Goal: Find specific page/section: Find specific page/section

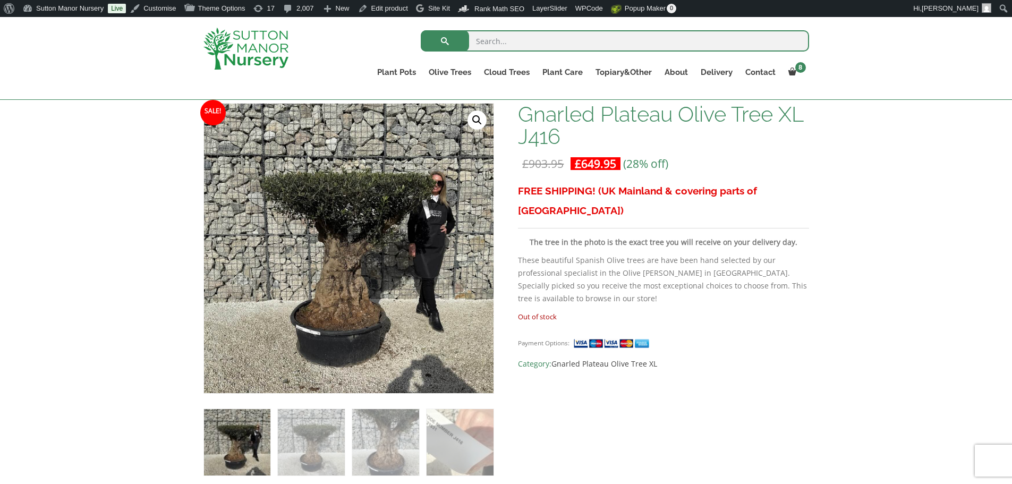
click at [555, 33] on input "search" at bounding box center [615, 40] width 388 height 21
type input "j514"
click at [421, 30] on button "submit" at bounding box center [445, 40] width 48 height 21
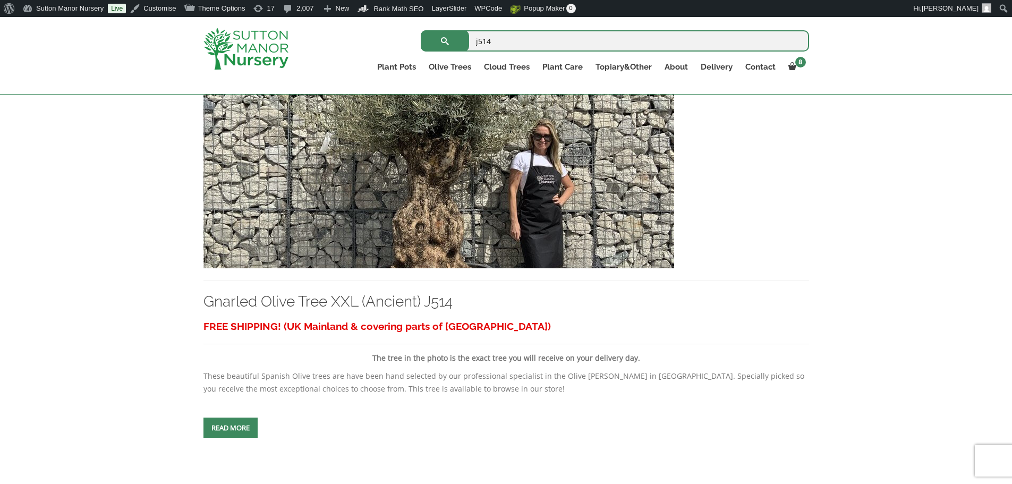
scroll to position [319, 0]
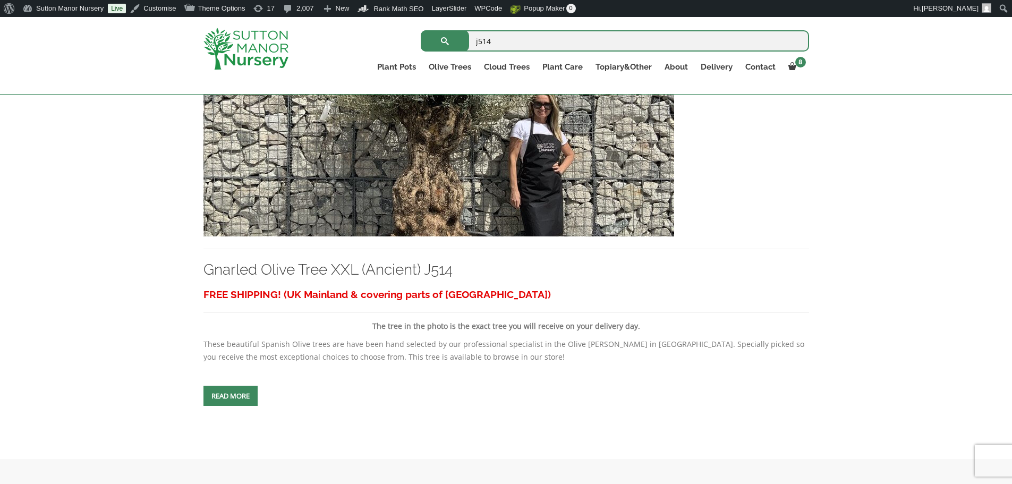
click at [525, 196] on img at bounding box center [438, 122] width 471 height 228
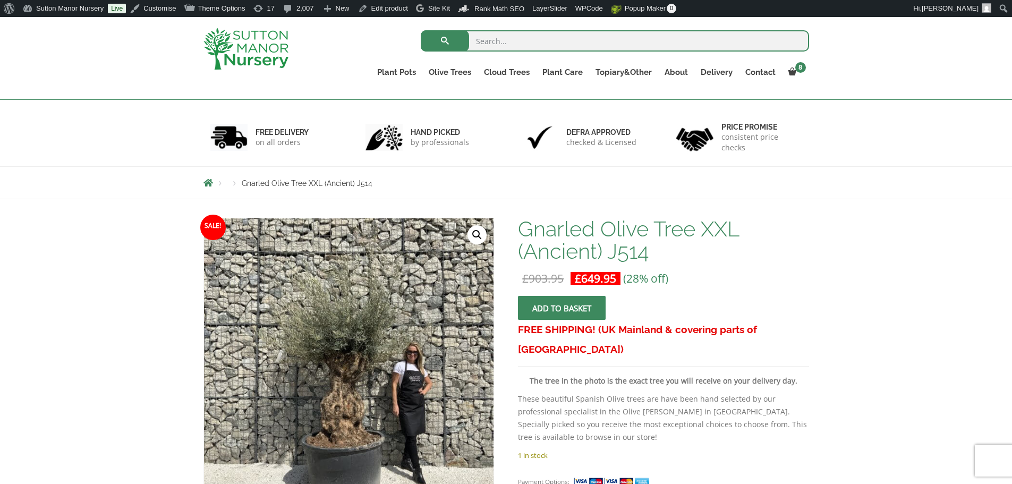
scroll to position [106, 0]
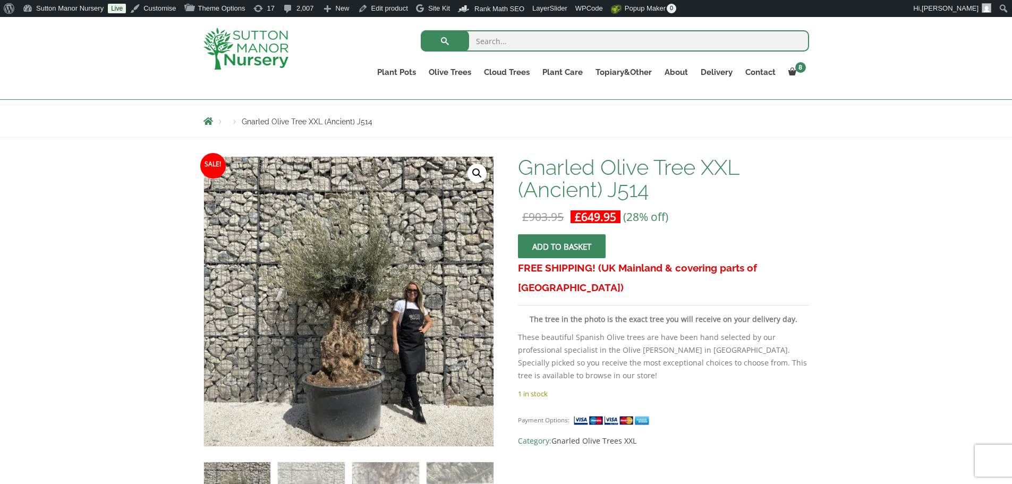
click at [487, 48] on input "search" at bounding box center [615, 40] width 388 height 21
type input "j500"
click at [421, 30] on button "submit" at bounding box center [445, 40] width 48 height 21
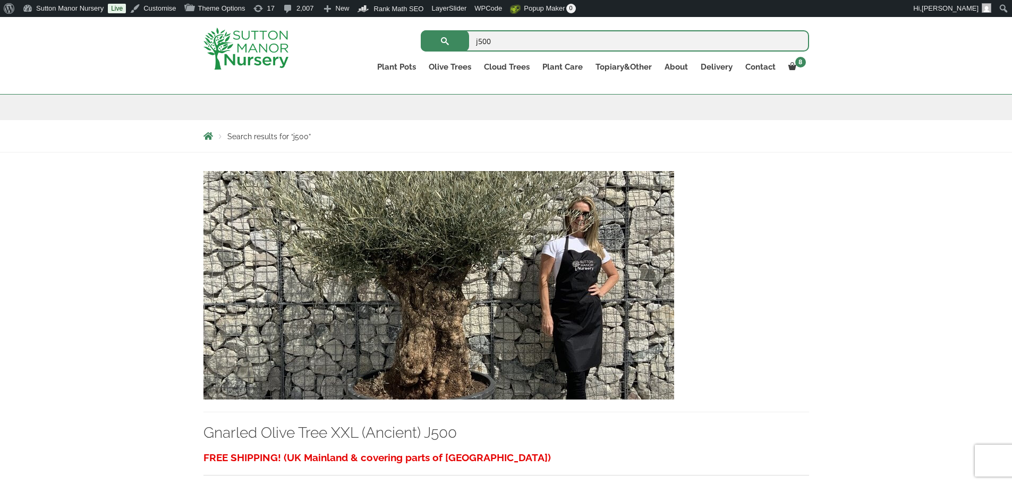
scroll to position [159, 0]
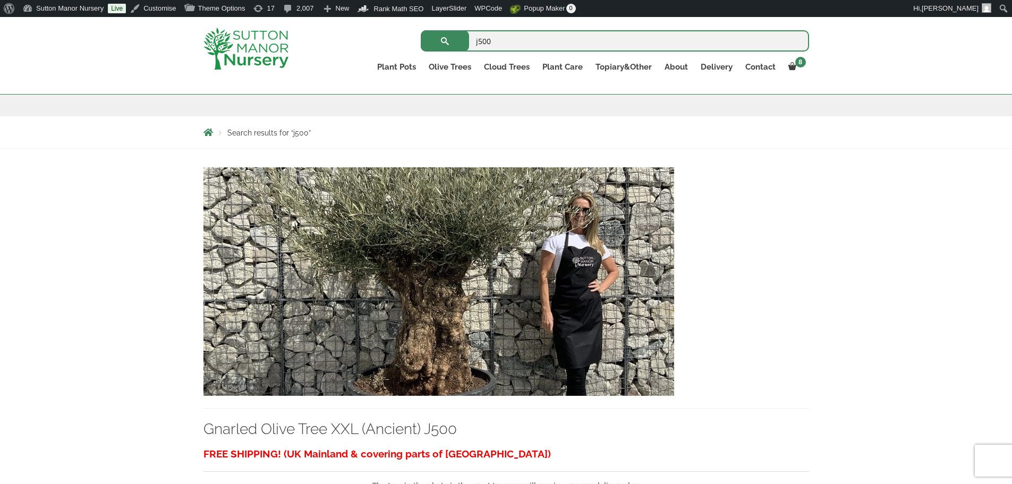
click at [492, 325] on img at bounding box center [438, 281] width 471 height 228
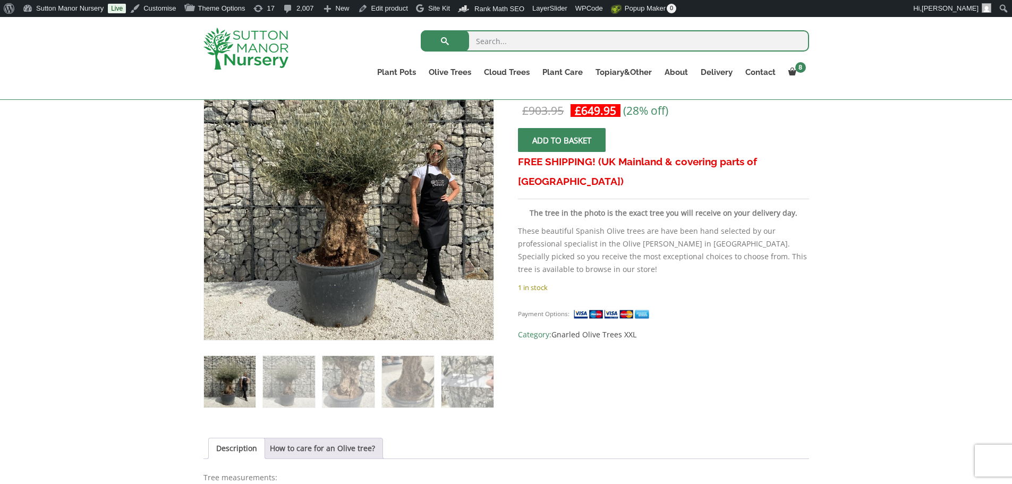
scroll to position [159, 0]
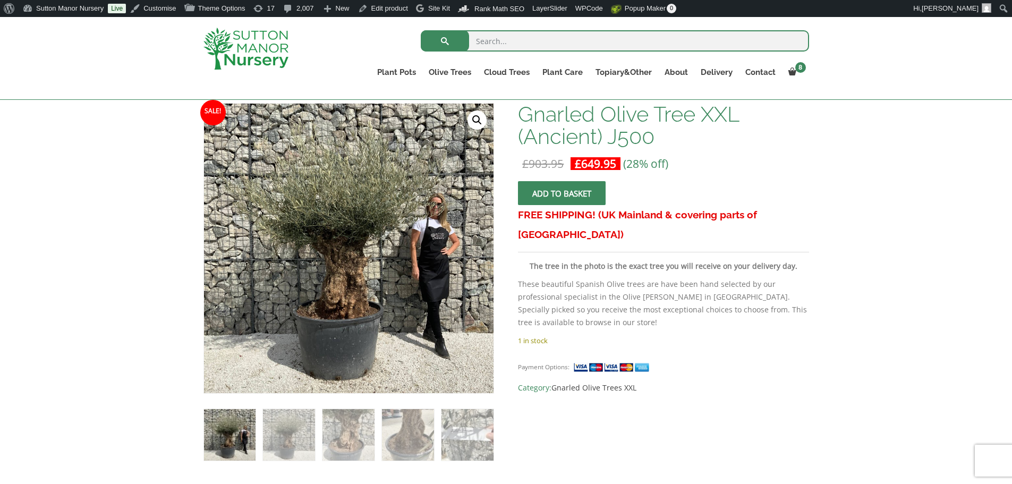
click at [561, 38] on input "search" at bounding box center [615, 40] width 388 height 21
click at [544, 47] on input "search" at bounding box center [615, 40] width 388 height 21
type input "j470"
click at [421, 30] on button "submit" at bounding box center [445, 40] width 48 height 21
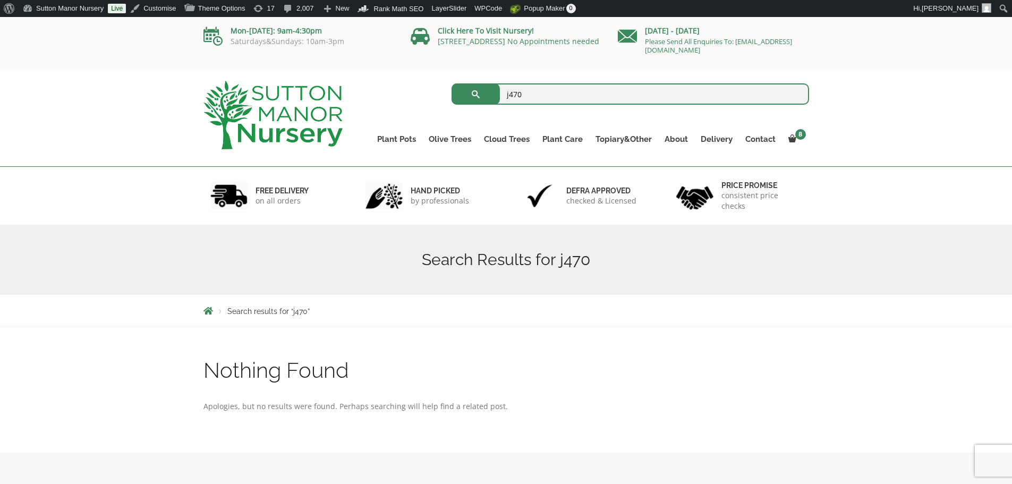
click at [537, 89] on input "j470" at bounding box center [631, 93] width 358 height 21
type input "j"
type input "j480"
click at [452, 83] on button "submit" at bounding box center [476, 93] width 48 height 21
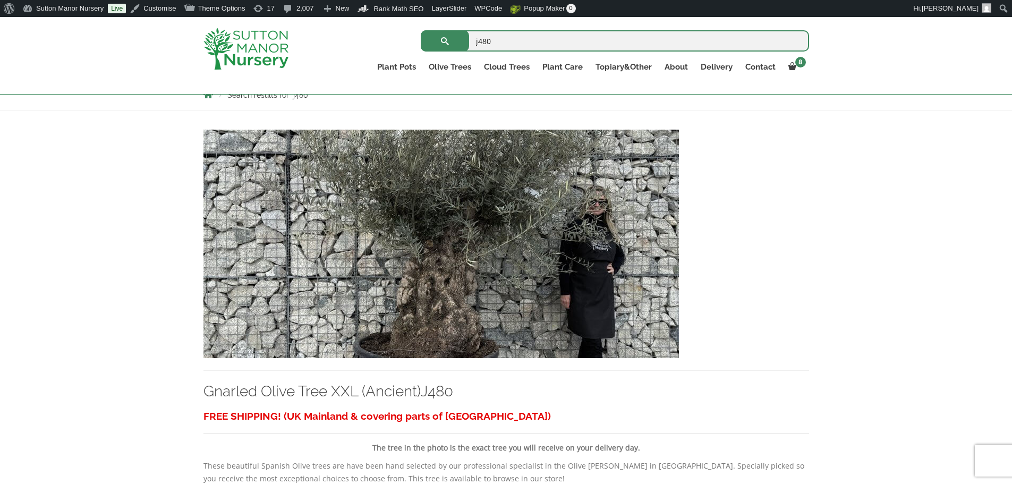
scroll to position [213, 0]
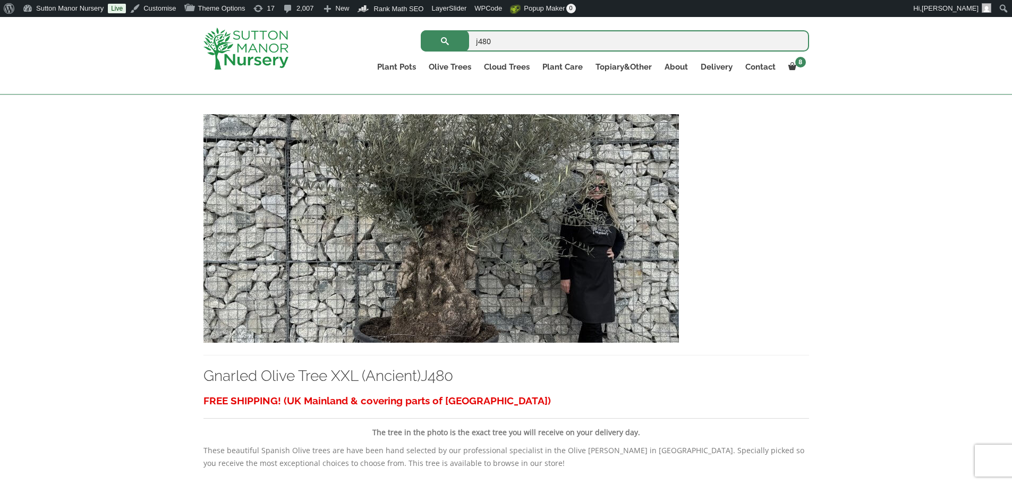
click at [488, 213] on img at bounding box center [441, 228] width 476 height 228
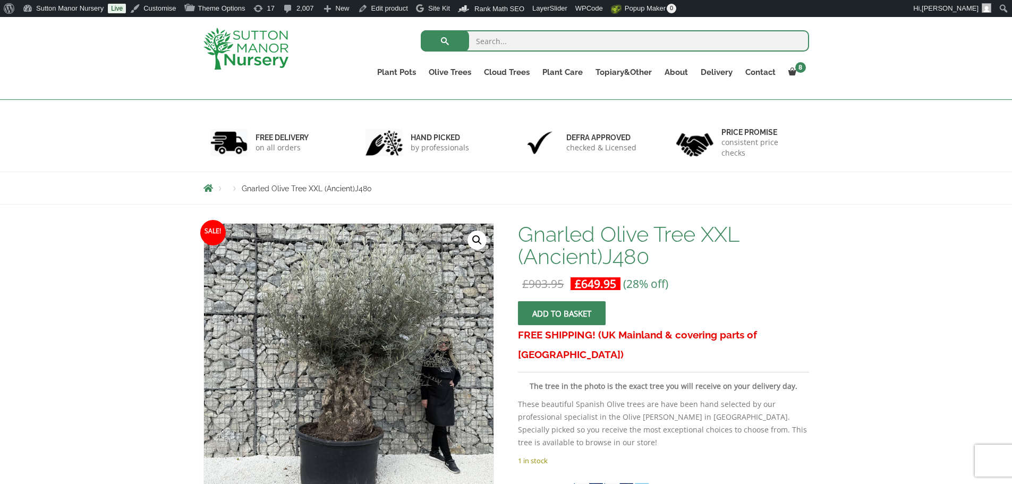
scroll to position [106, 0]
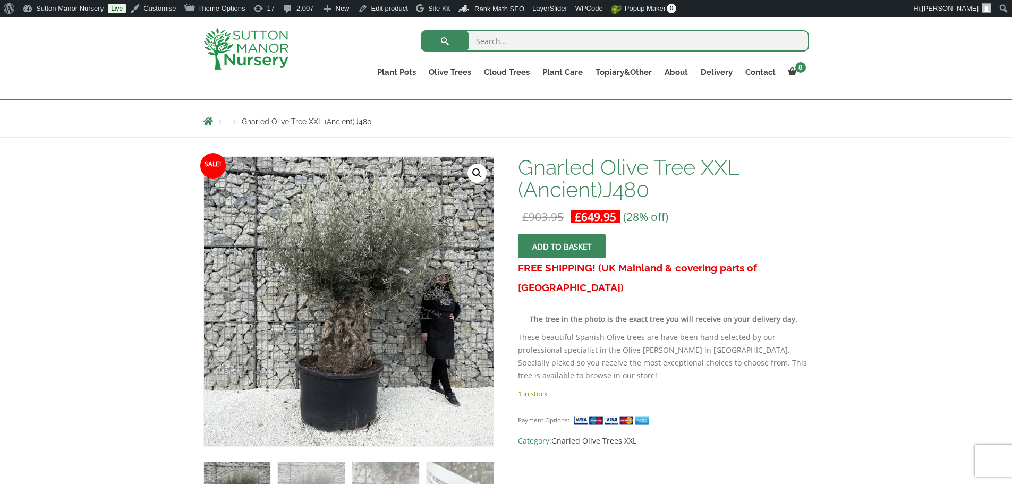
click at [528, 35] on input "search" at bounding box center [615, 40] width 388 height 21
type input "j470"
click at [421, 30] on button "submit" at bounding box center [445, 40] width 48 height 21
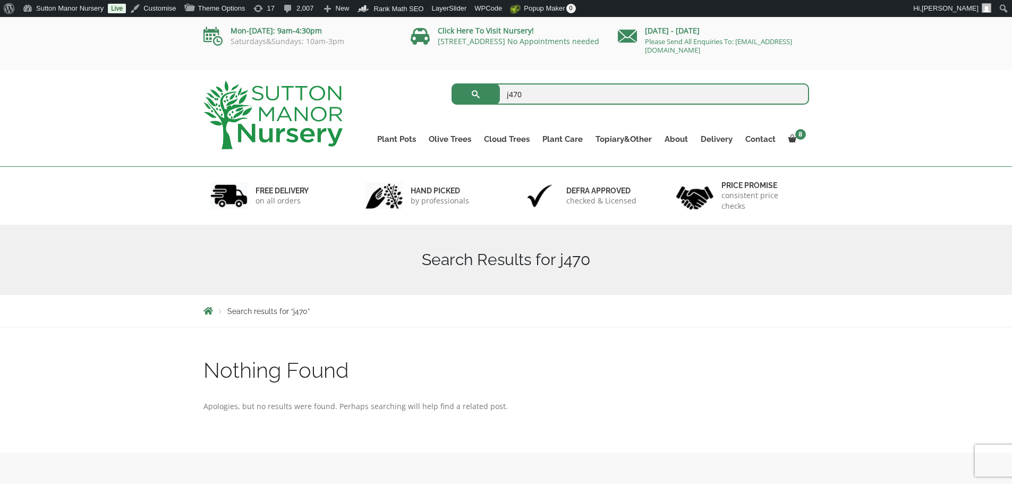
drag, startPoint x: 488, startPoint y: 90, endPoint x: 380, endPoint y: 86, distance: 107.4
click at [388, 88] on div "j470 Search for:" at bounding box center [584, 94] width 451 height 27
type input "j384"
click at [452, 83] on button "submit" at bounding box center [476, 93] width 48 height 21
drag, startPoint x: 553, startPoint y: 101, endPoint x: 337, endPoint y: 81, distance: 217.2
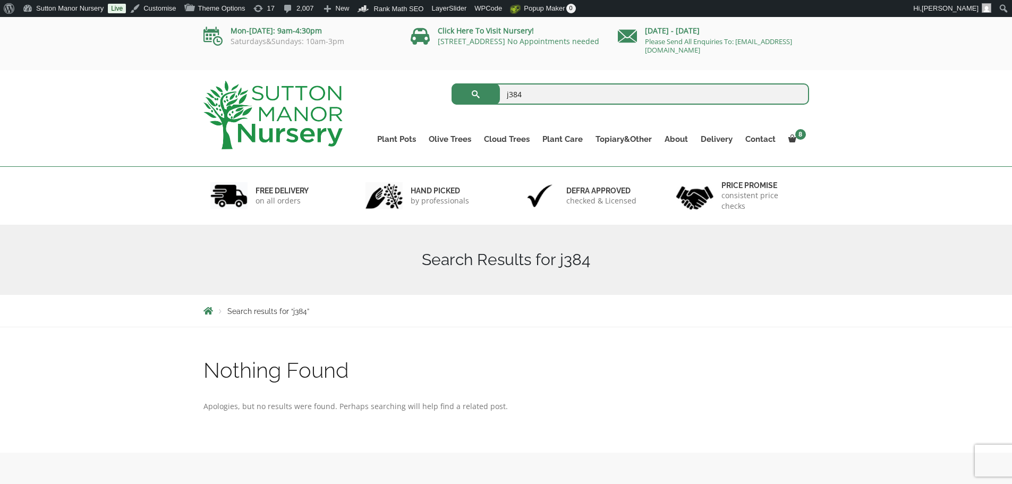
click at [337, 70] on div "j384 Search for: Plant Pots Resin Bonded Pots The Amalfi Pots The Milan Pots Th…" at bounding box center [507, 70] width 622 height 0
type input "j470"
click at [452, 83] on button "submit" at bounding box center [476, 93] width 48 height 21
click at [695, 348] on div "Nothing Found Apologies, but no results were found. Perhaps searching will help…" at bounding box center [507, 390] width 622 height 104
click at [525, 97] on input "j470" at bounding box center [631, 93] width 358 height 21
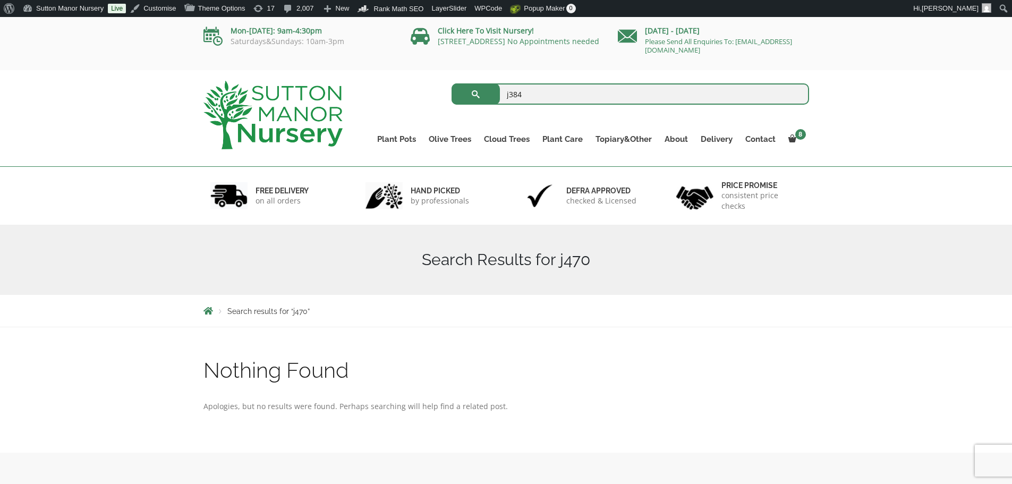
type input "j384"
click at [452, 83] on button "submit" at bounding box center [476, 93] width 48 height 21
click at [521, 95] on input "j384" at bounding box center [631, 93] width 358 height 21
type input "j411"
click at [452, 83] on button "submit" at bounding box center [476, 93] width 48 height 21
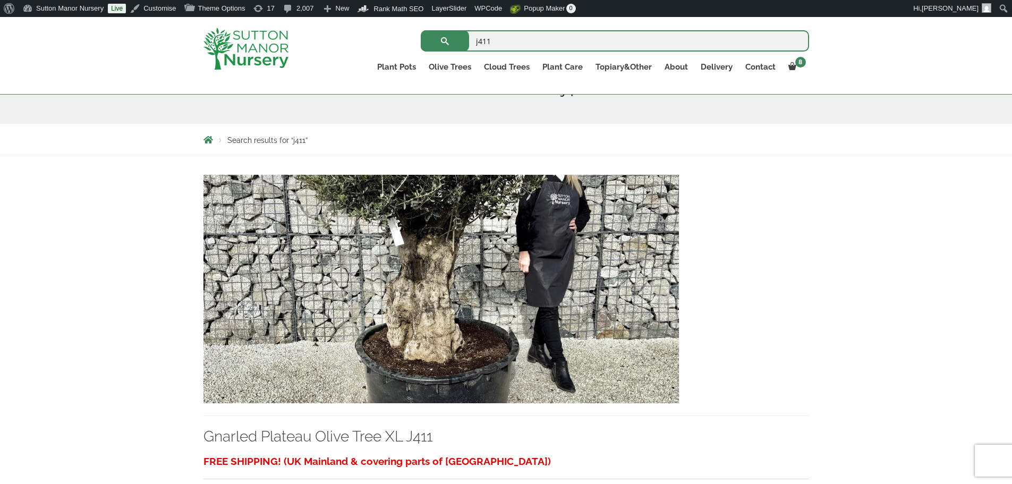
scroll to position [213, 0]
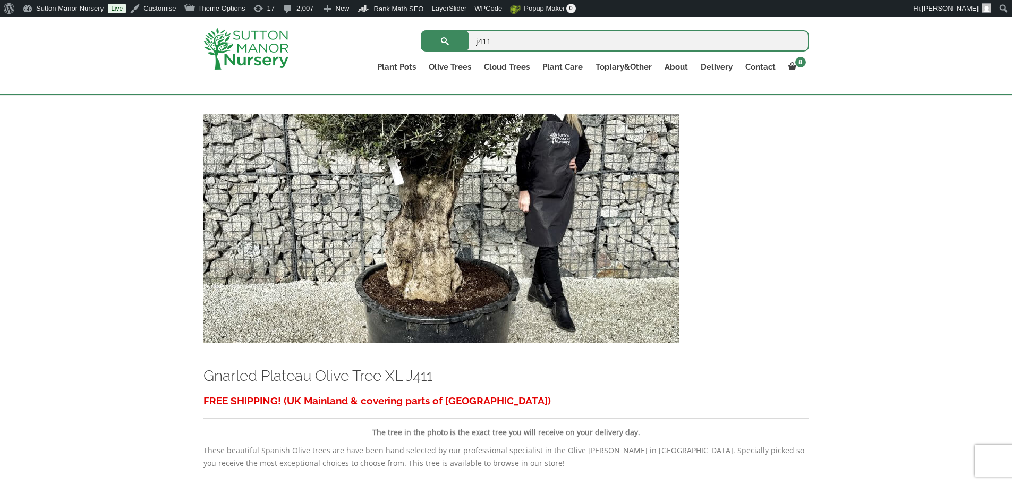
click at [455, 232] on img at bounding box center [441, 228] width 476 height 228
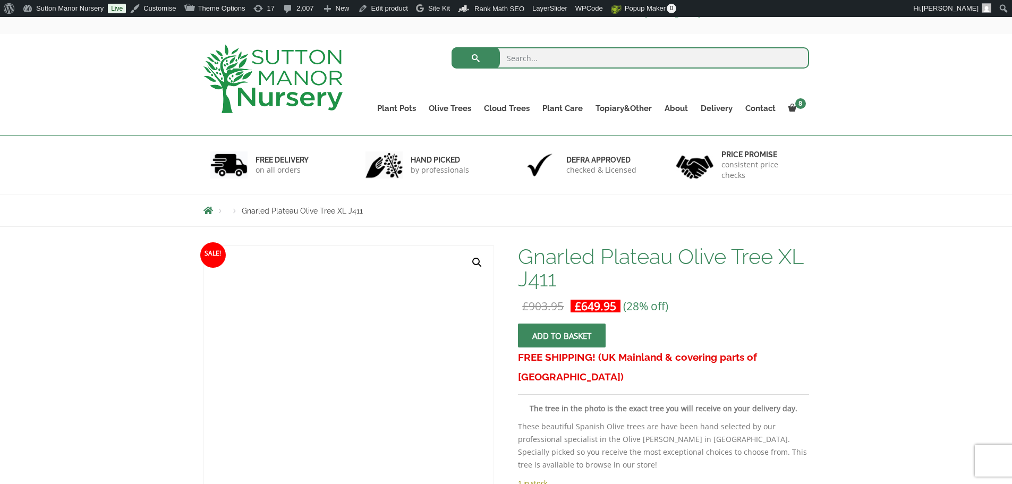
scroll to position [159, 0]
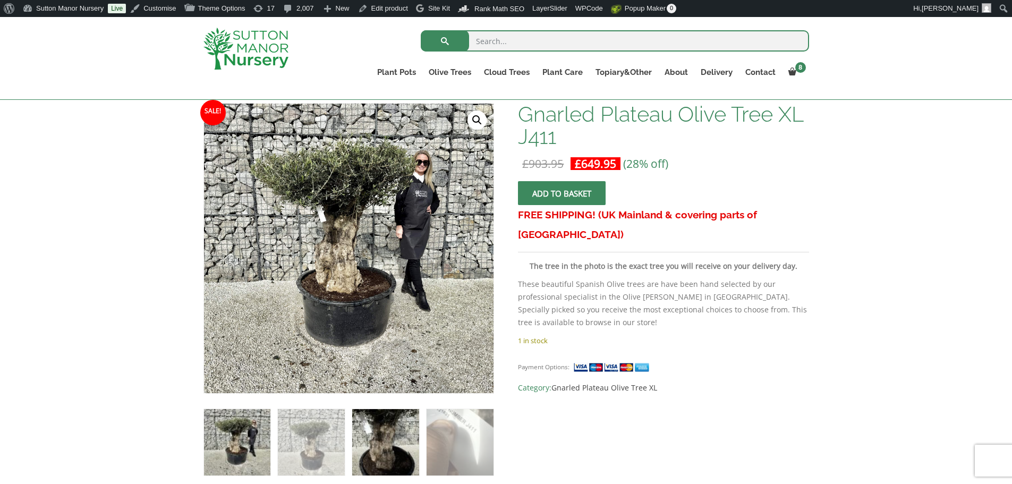
click at [405, 452] on img at bounding box center [385, 442] width 66 height 66
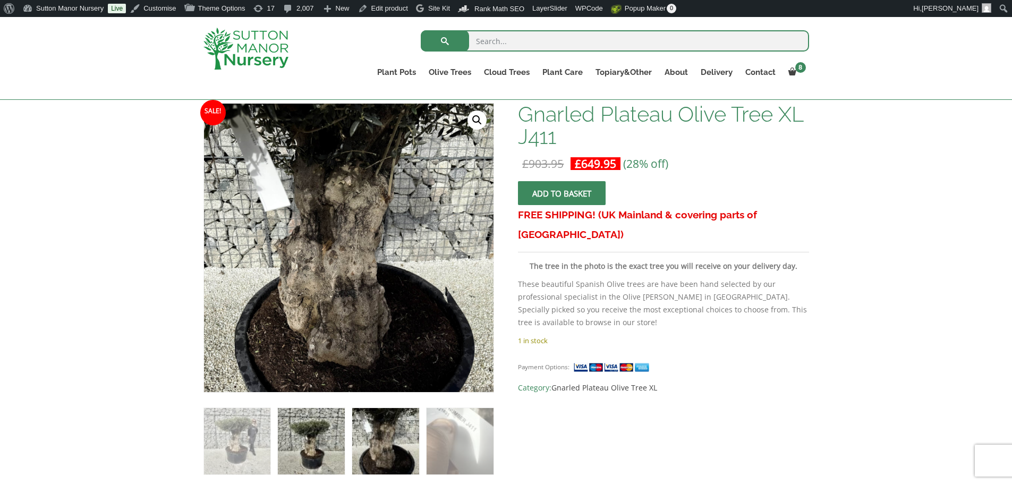
click at [306, 436] on img at bounding box center [311, 441] width 66 height 66
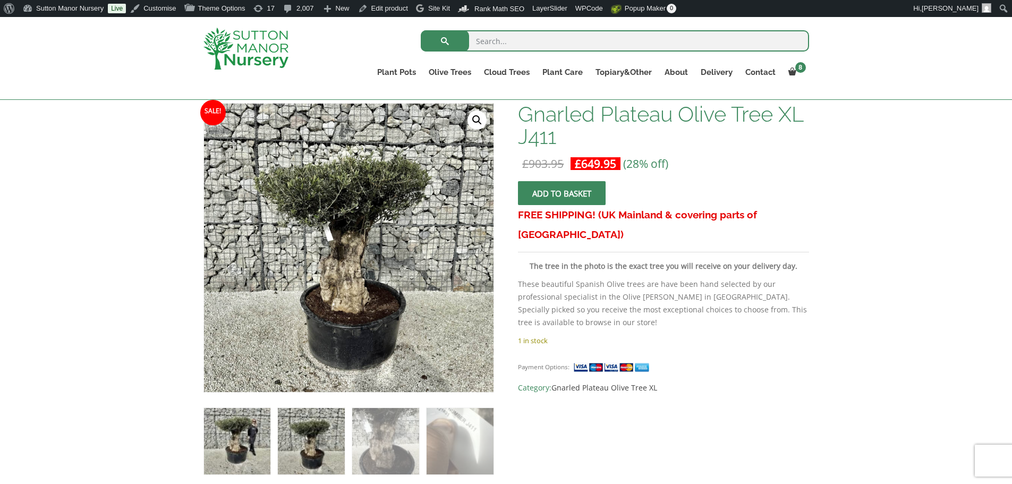
click at [235, 434] on img at bounding box center [237, 441] width 66 height 66
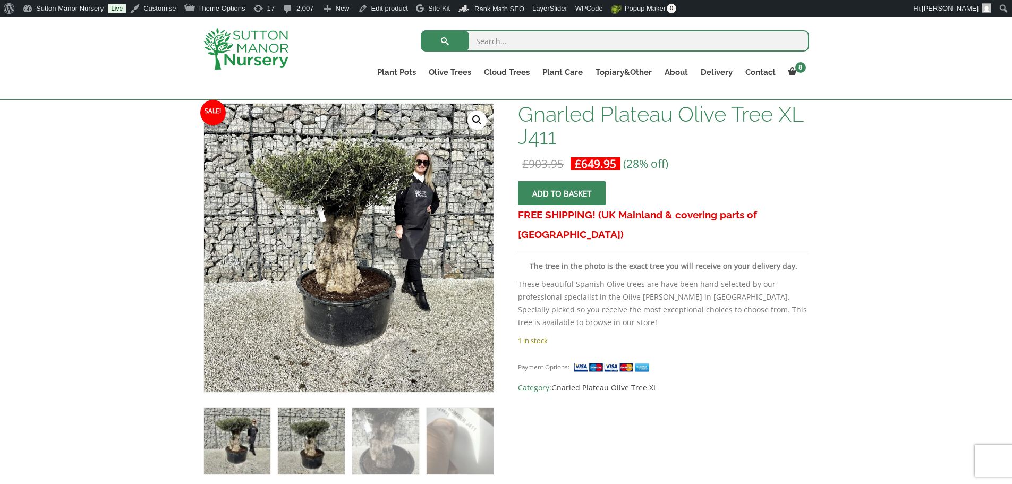
click at [310, 437] on img at bounding box center [311, 441] width 66 height 66
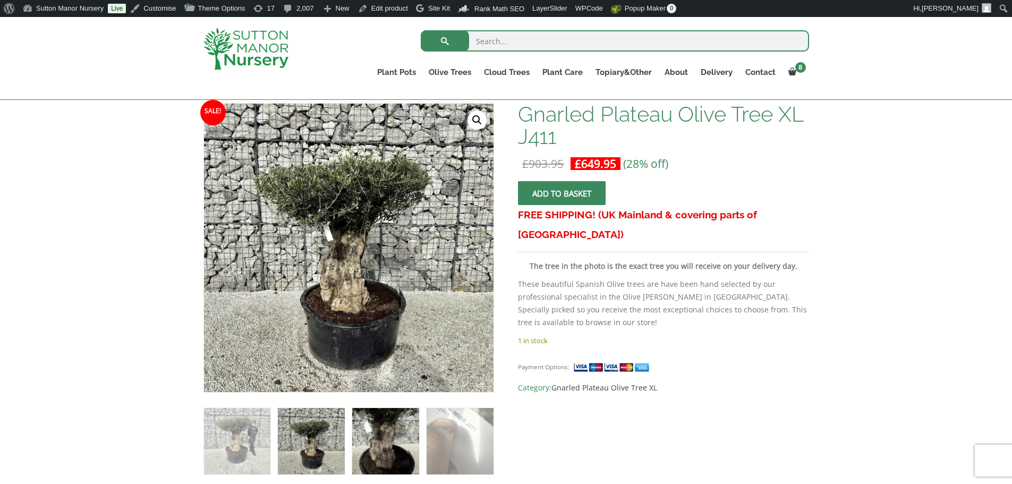
click at [390, 443] on img at bounding box center [385, 441] width 66 height 66
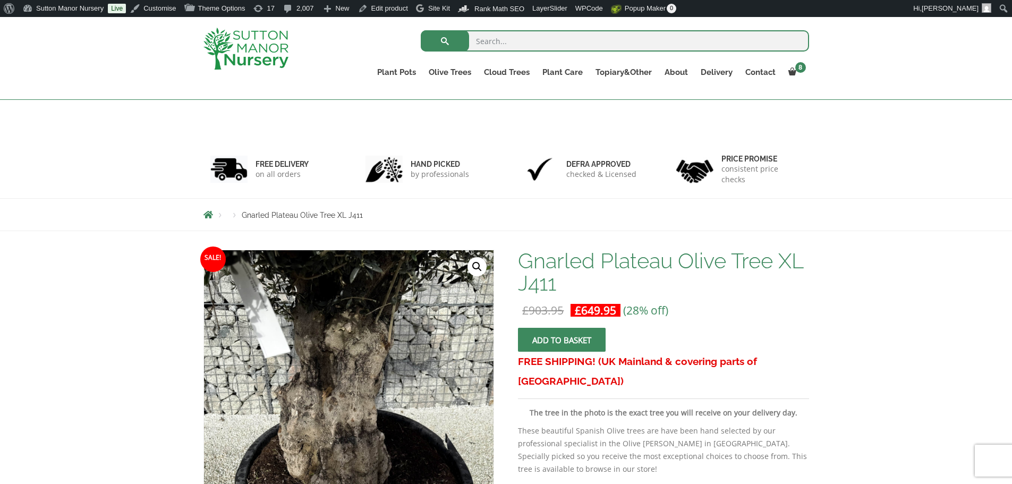
scroll to position [0, 0]
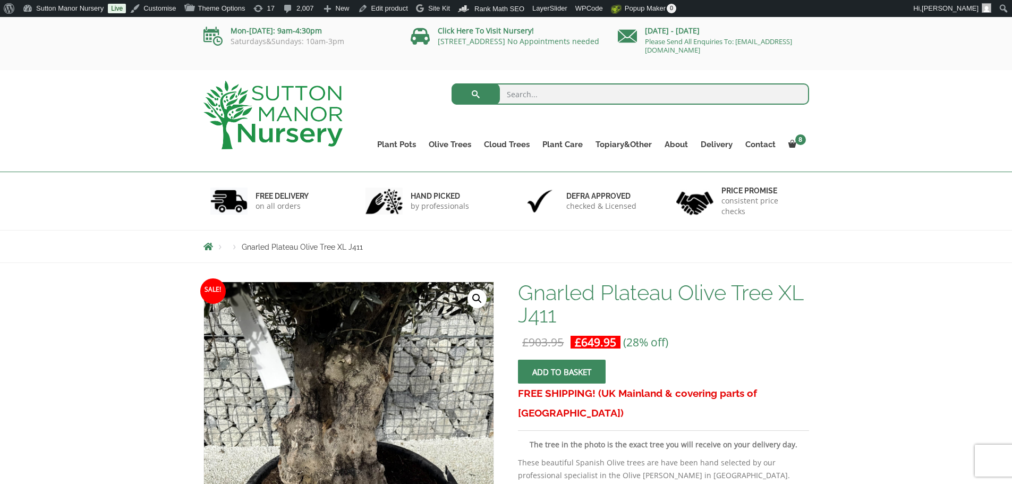
drag, startPoint x: 589, startPoint y: 94, endPoint x: 578, endPoint y: 91, distance: 11.0
click at [588, 94] on input "search" at bounding box center [631, 93] width 358 height 21
type input "j4123"
click at [452, 83] on button "submit" at bounding box center [476, 93] width 48 height 21
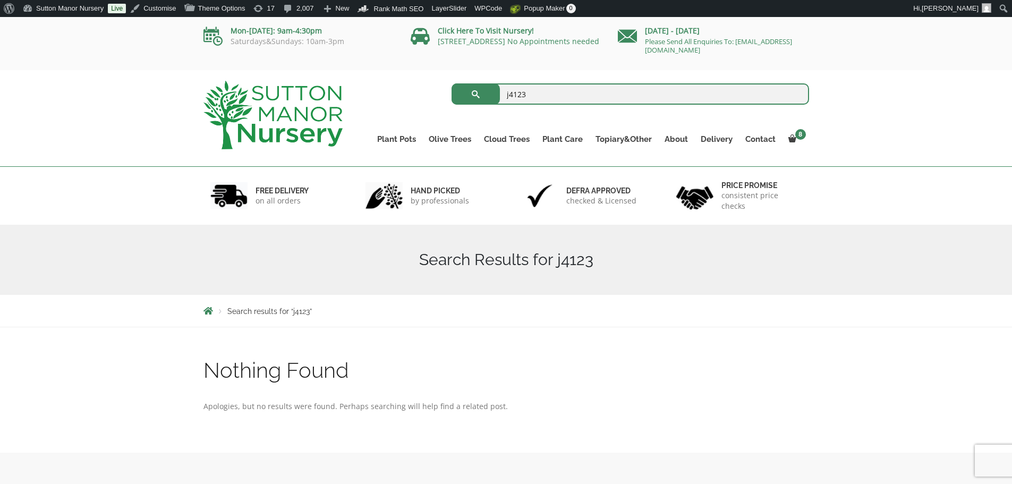
click at [545, 94] on input "j4123" at bounding box center [631, 93] width 358 height 21
type input "j412"
click at [452, 83] on button "submit" at bounding box center [476, 93] width 48 height 21
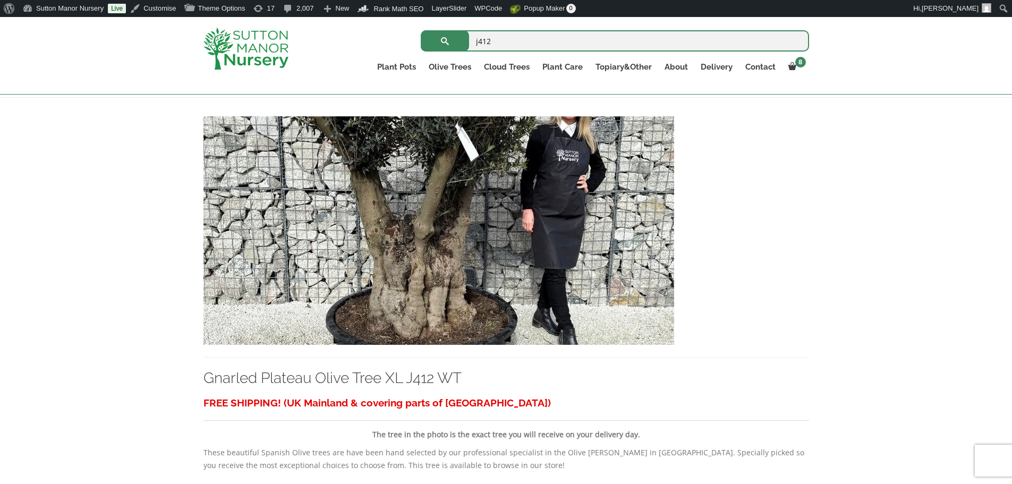
scroll to position [213, 0]
